Goal: Task Accomplishment & Management: Manage account settings

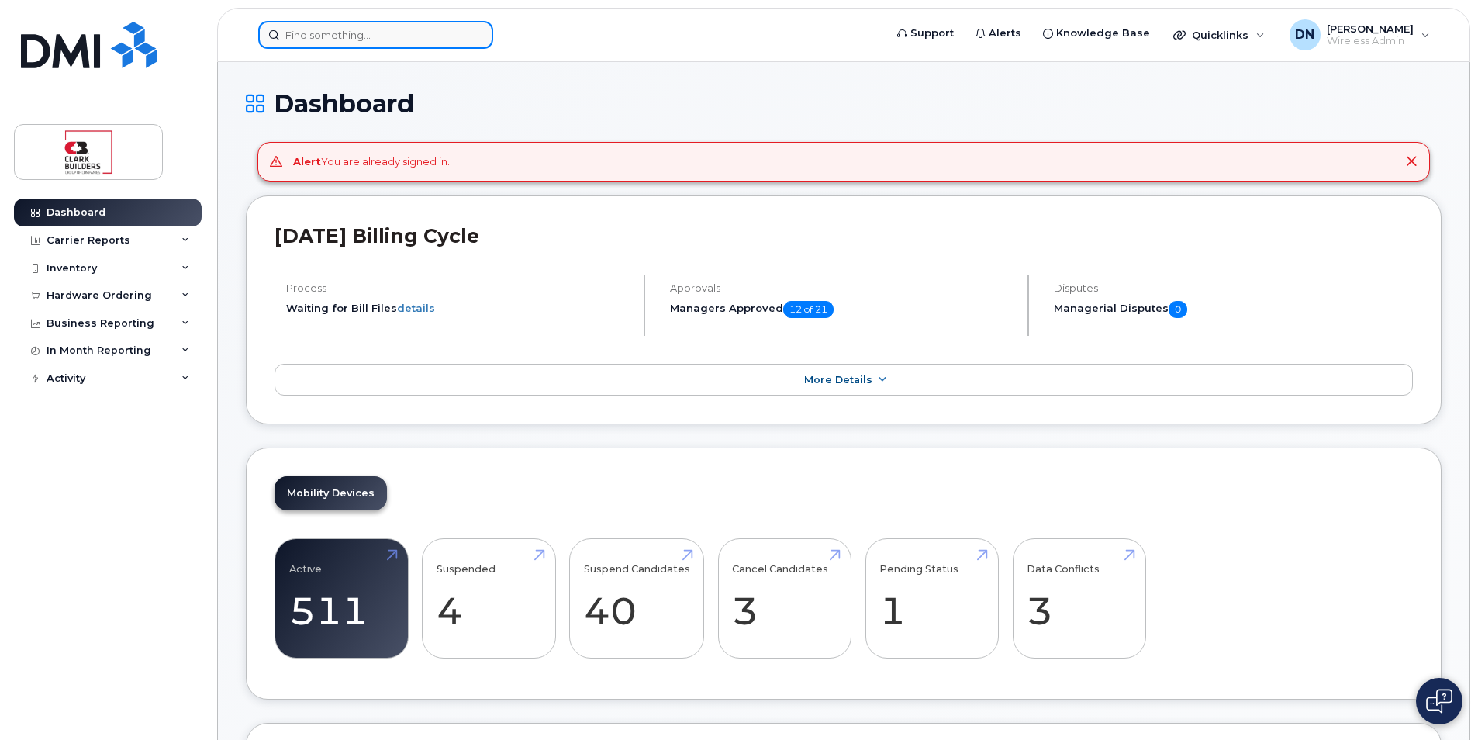
click at [342, 43] on input at bounding box center [375, 35] width 235 height 28
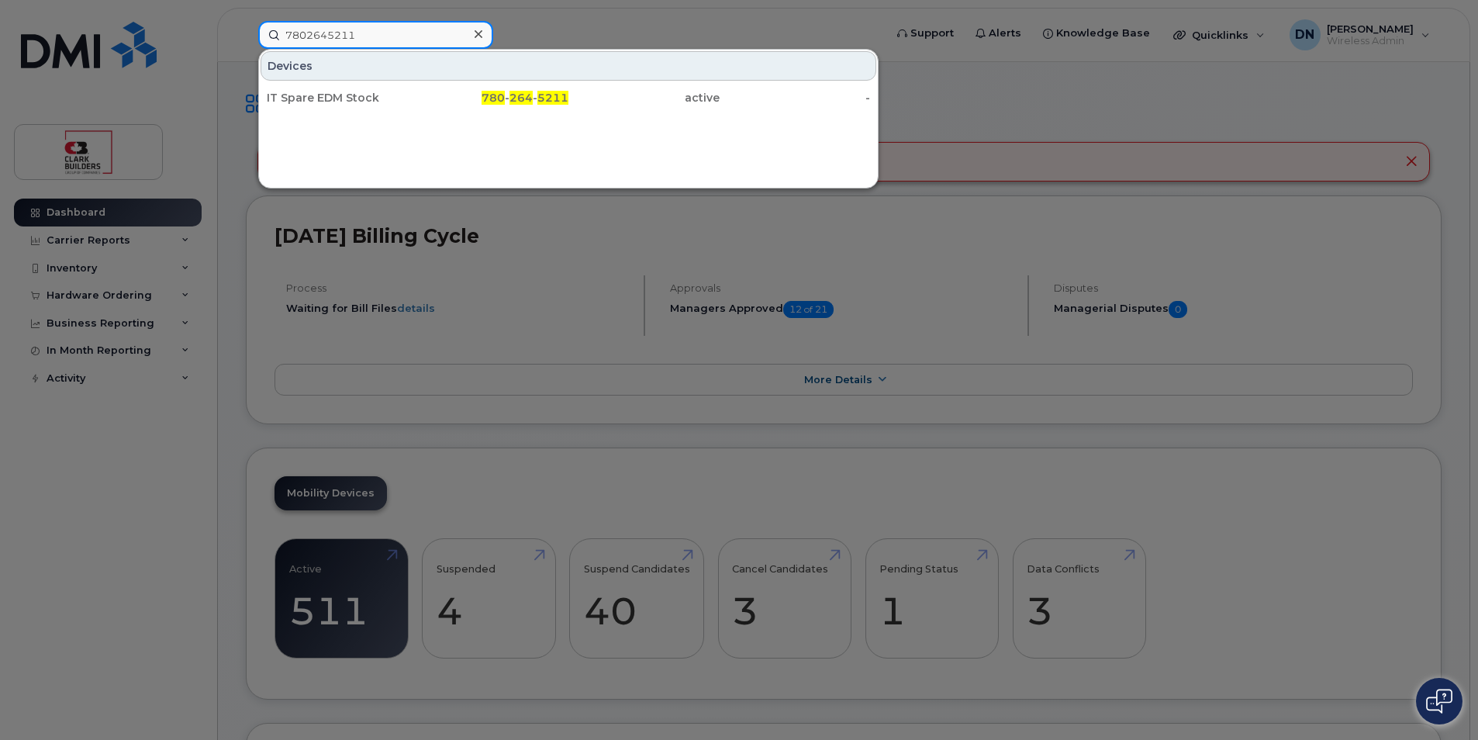
type input "7802645211"
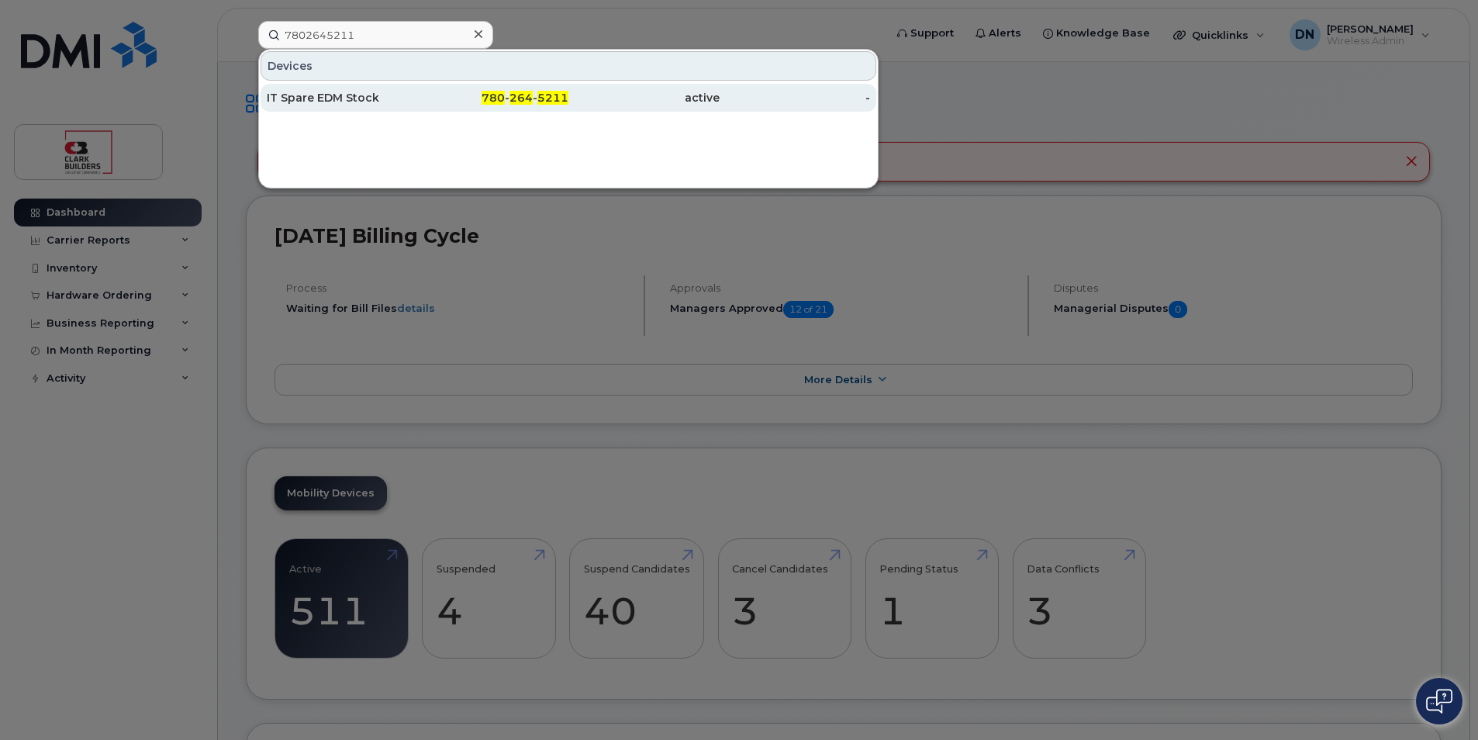
click at [569, 90] on div "780 - 264 - 5211" at bounding box center [644, 98] width 151 height 28
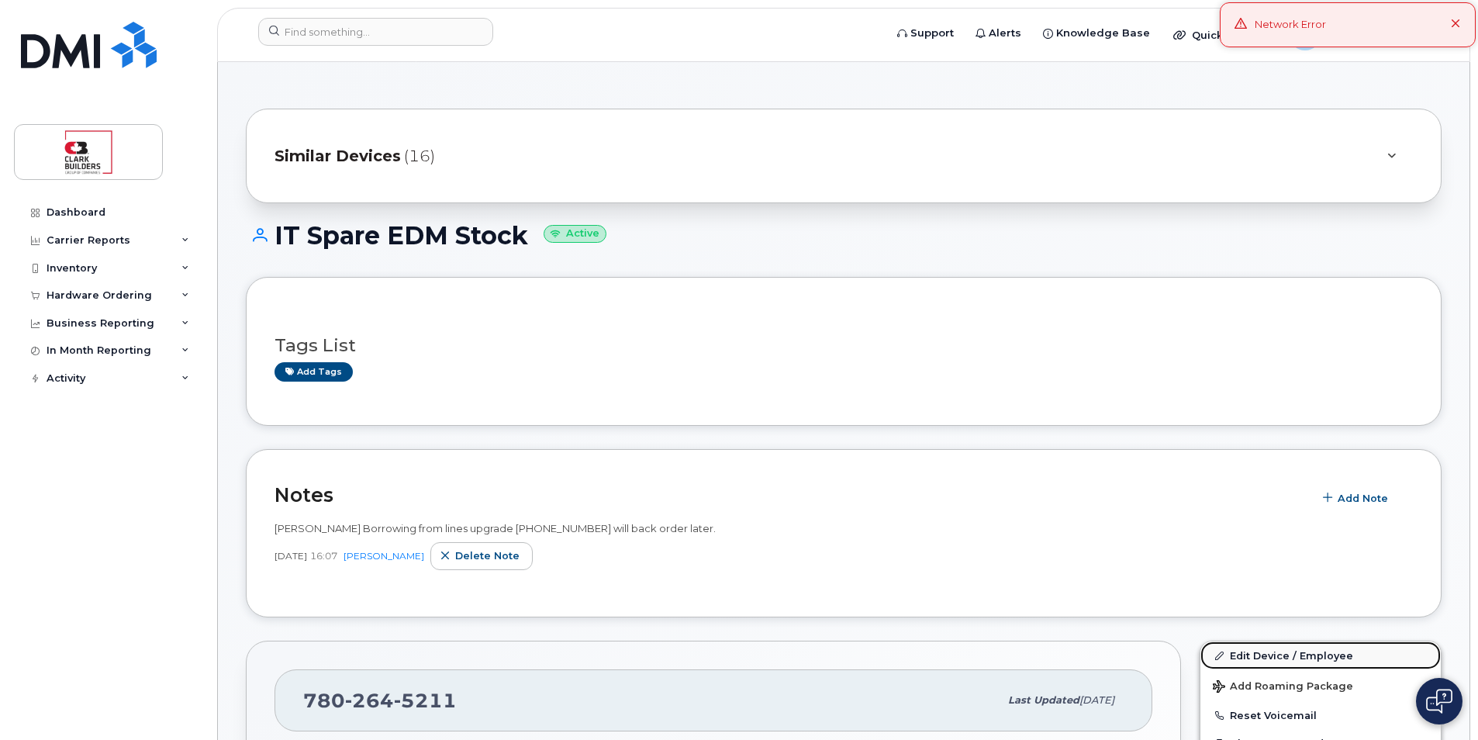
click at [1305, 650] on link "Edit Device / Employee" at bounding box center [1321, 655] width 240 height 28
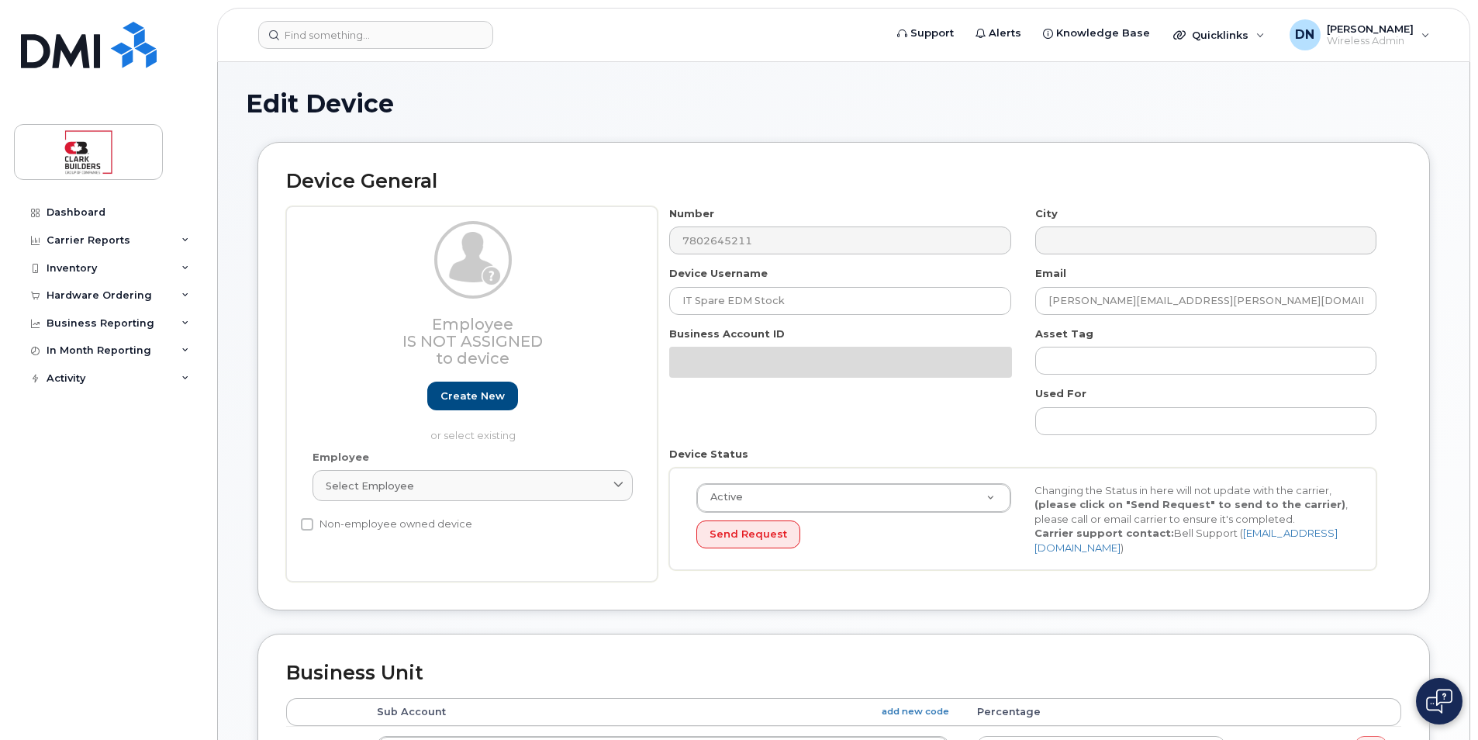
select select "24207"
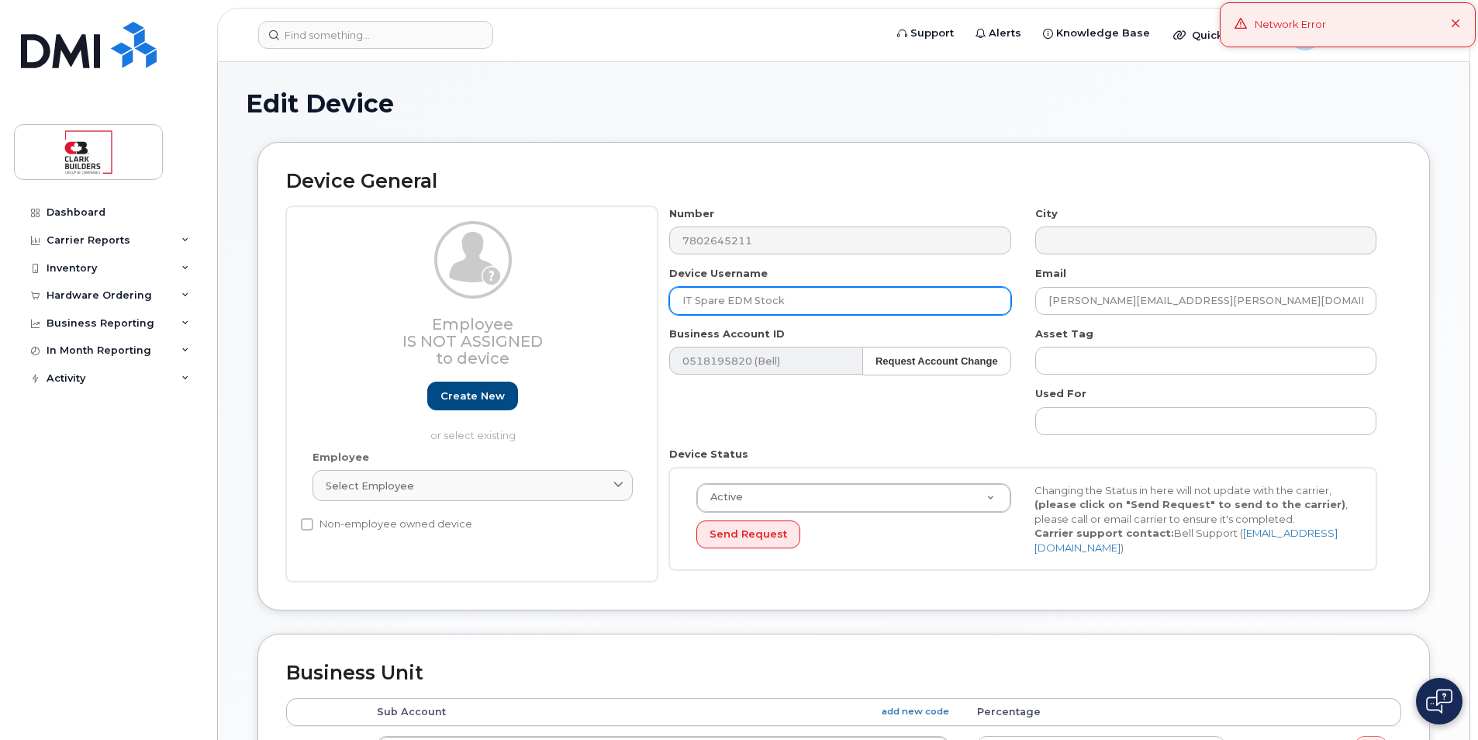
drag, startPoint x: 913, startPoint y: 301, endPoint x: 431, endPoint y: 289, distance: 481.8
click at [431, 289] on div "Employee Is not assigned to device Create new or select existing Employee Selec…" at bounding box center [843, 394] width 1115 height 376
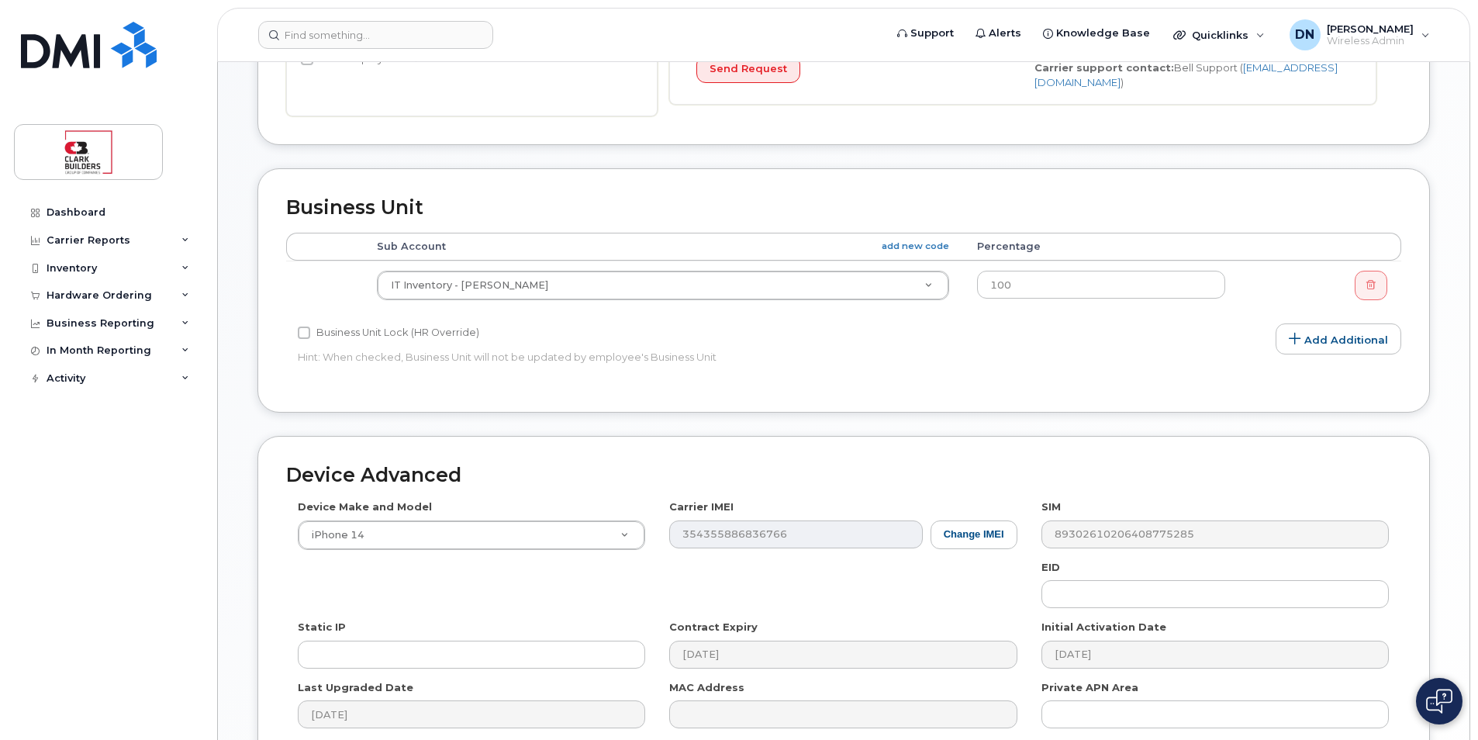
scroll to position [624, 0]
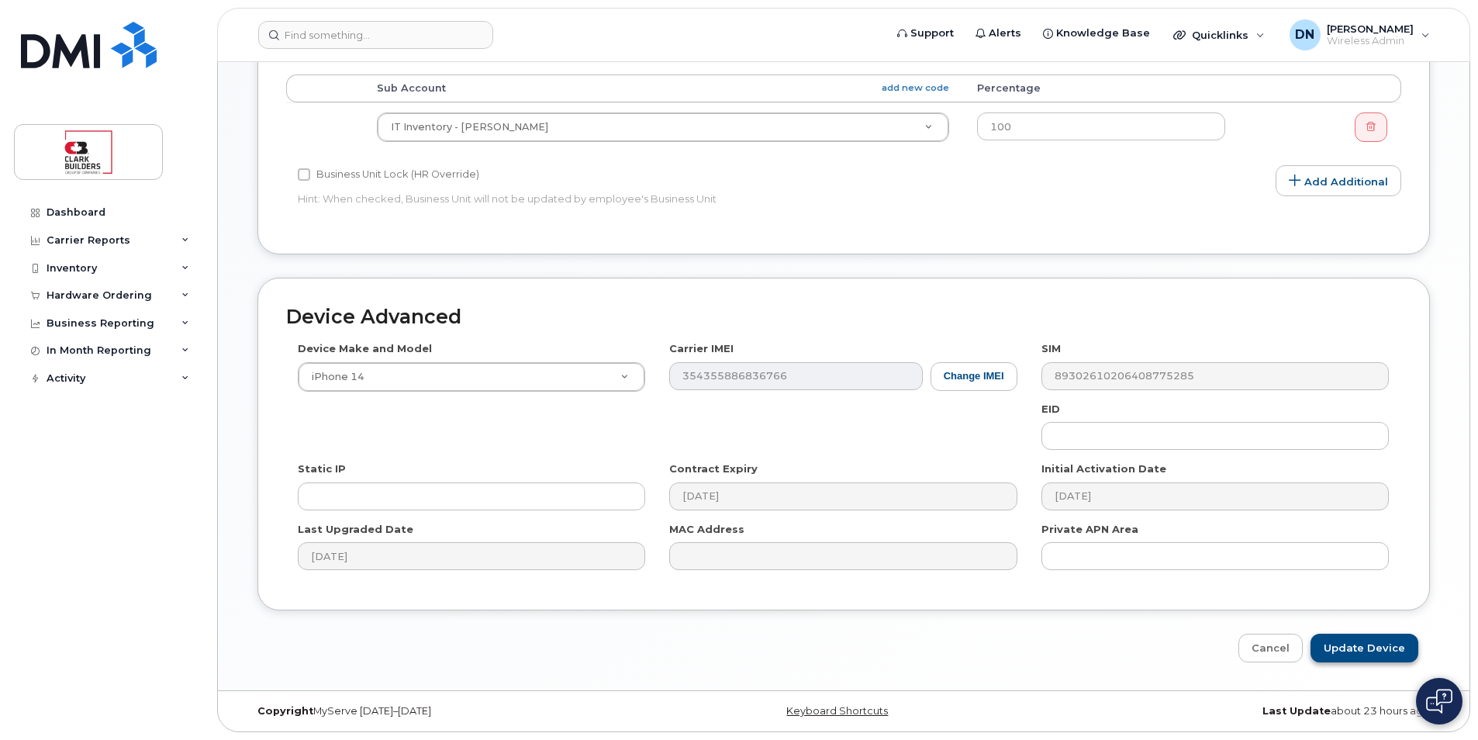
type input "[PERSON_NAME]"
click at [1328, 654] on input "Update Device" at bounding box center [1365, 648] width 108 height 29
type input "Saving..."
